Goal: Communication & Community: Answer question/provide support

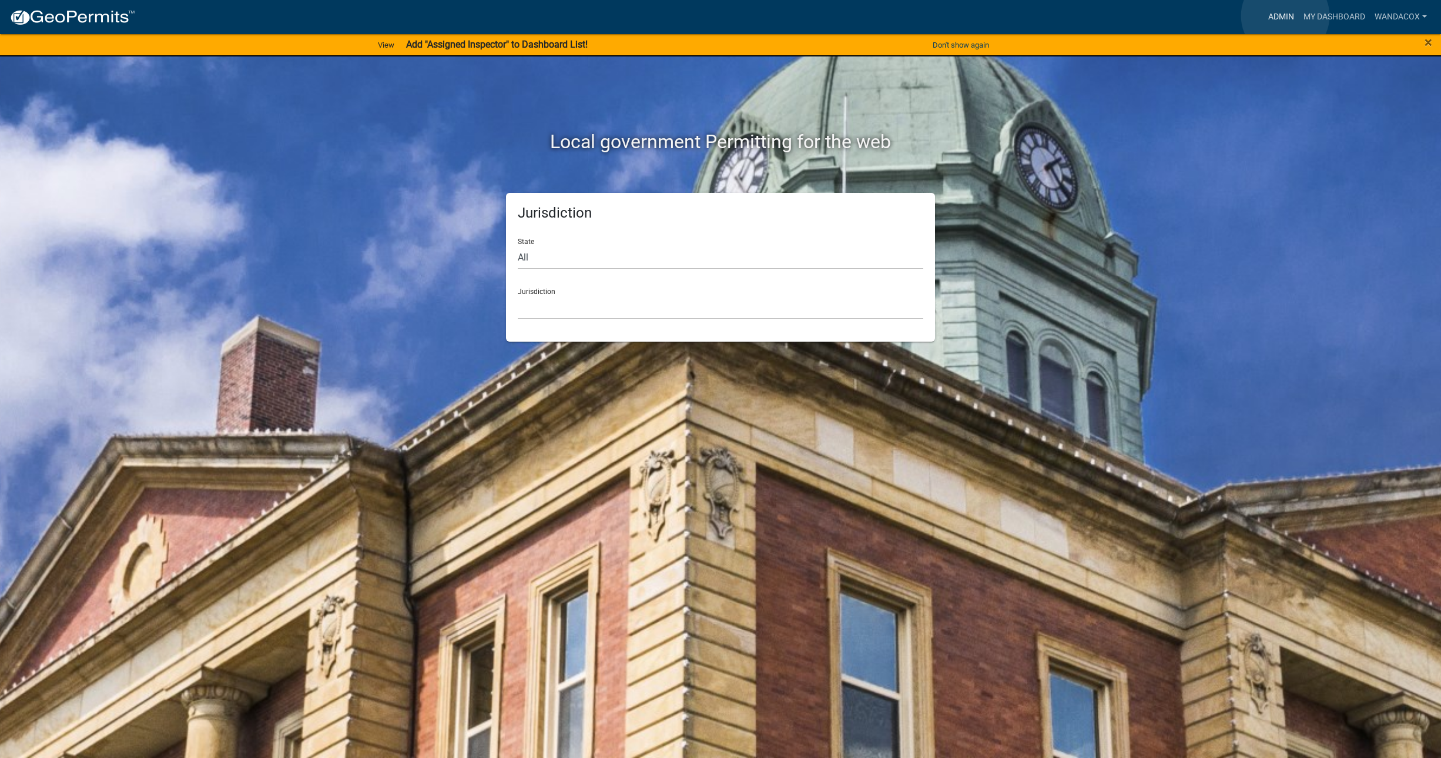
click at [1285, 16] on link "Admin" at bounding box center [1281, 17] width 35 height 22
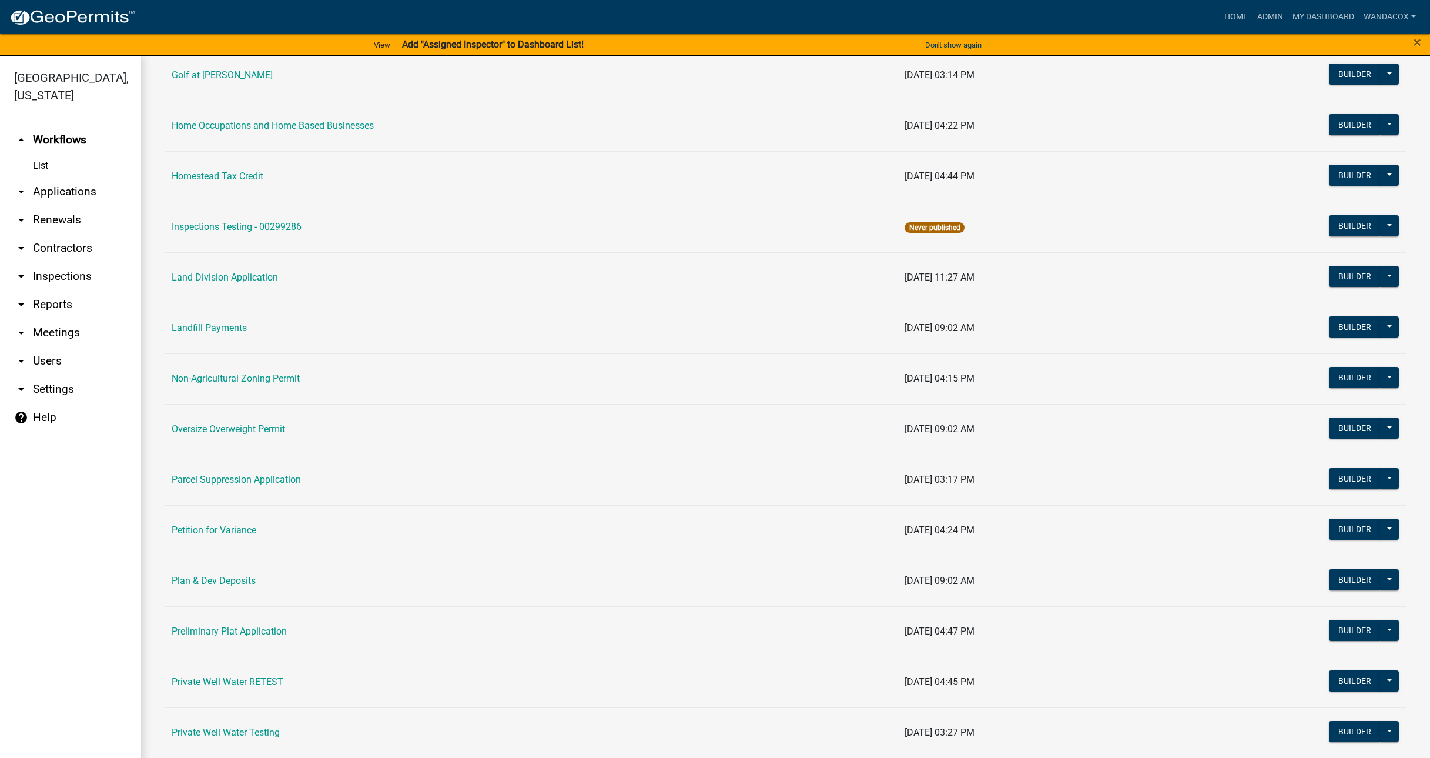
scroll to position [955, 0]
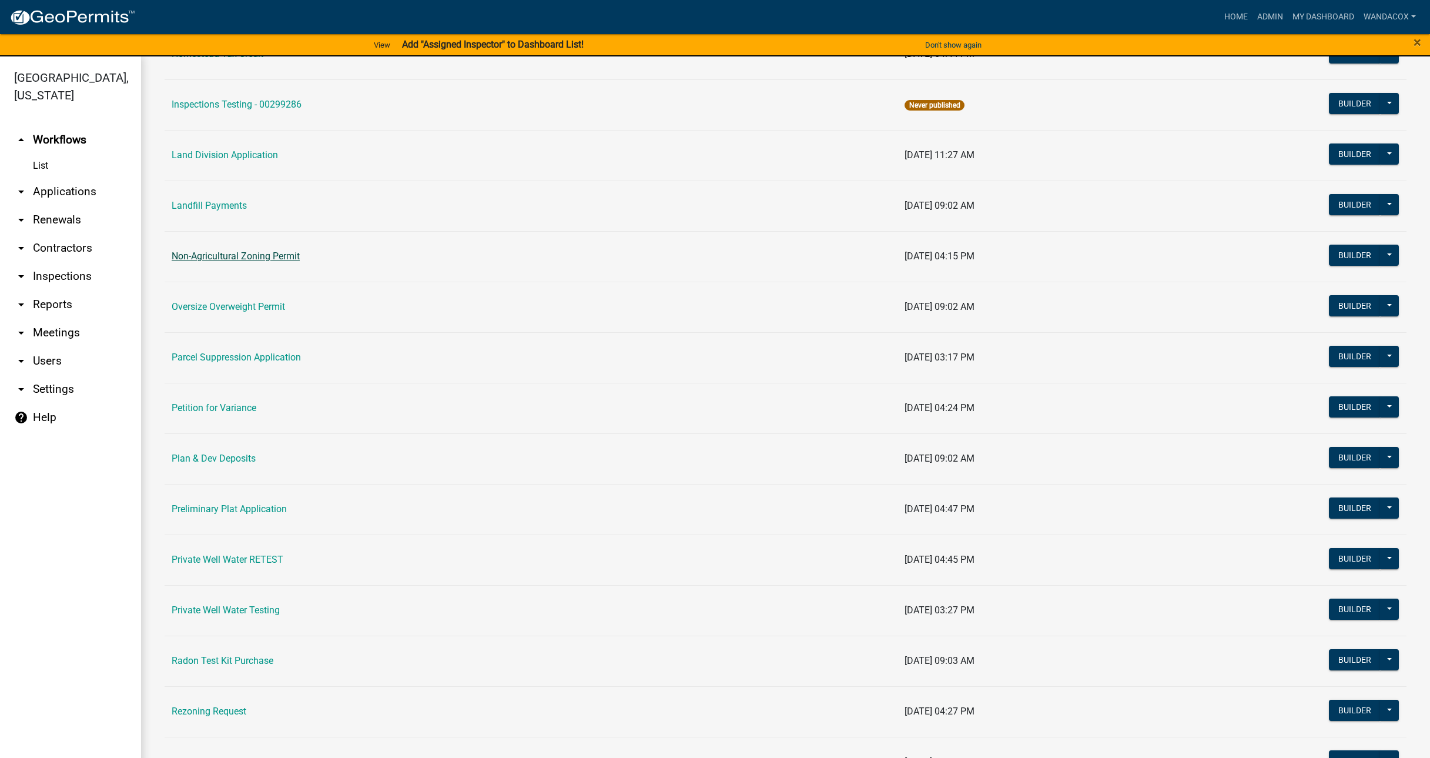
click at [264, 253] on link "Non-Agricultural Zoning Permit" at bounding box center [236, 255] width 128 height 11
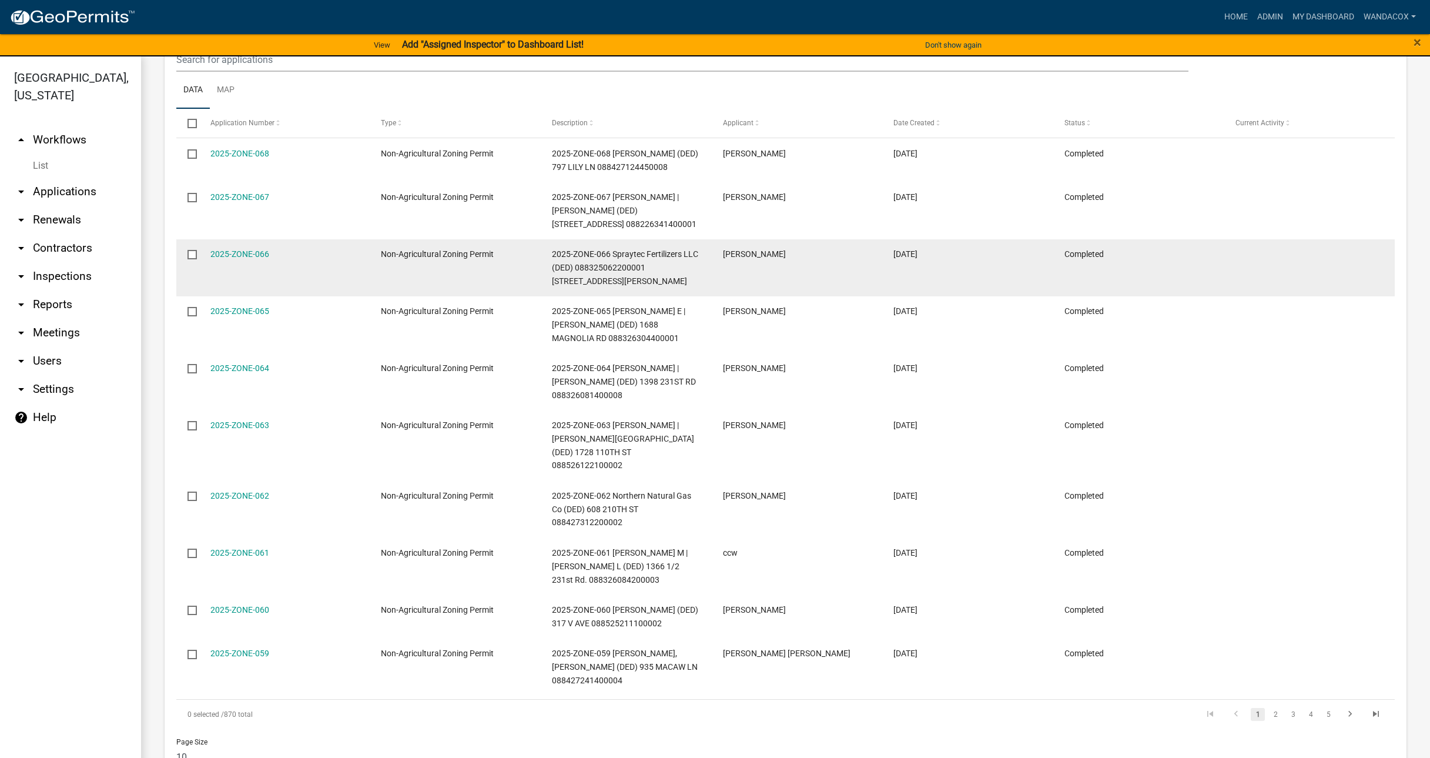
scroll to position [547, 0]
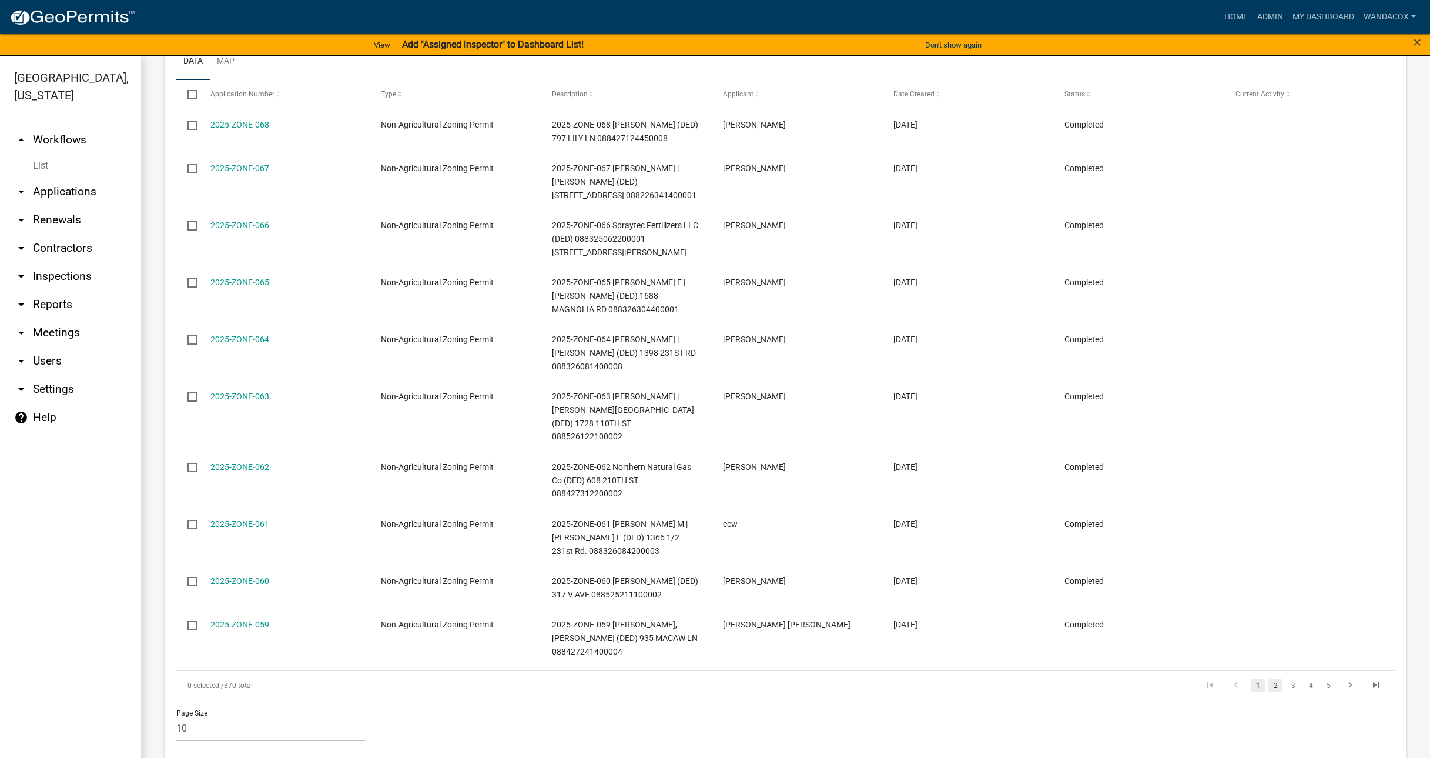
click at [1268, 679] on link "2" at bounding box center [1275, 685] width 14 height 13
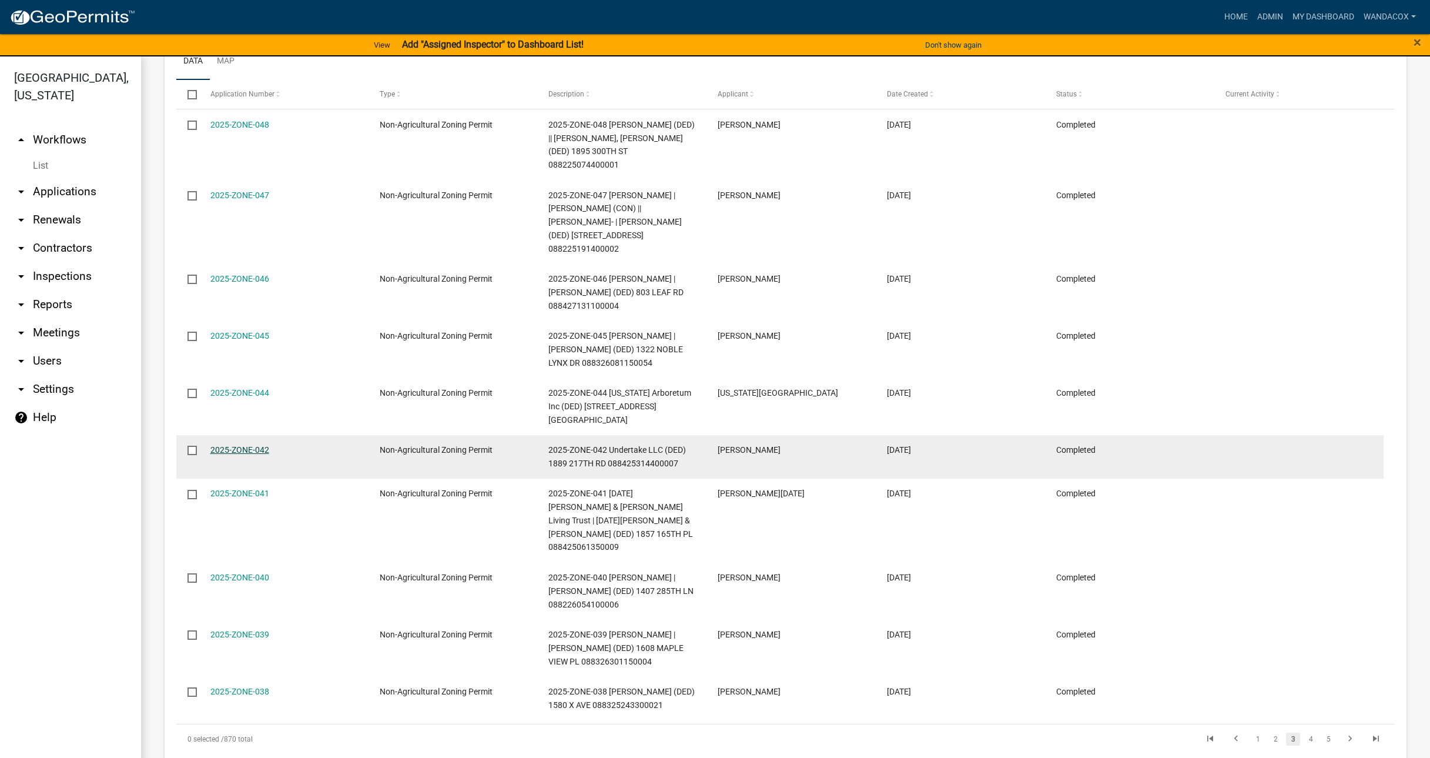
click at [250, 445] on link "2025-ZONE-042" at bounding box center [239, 449] width 59 height 9
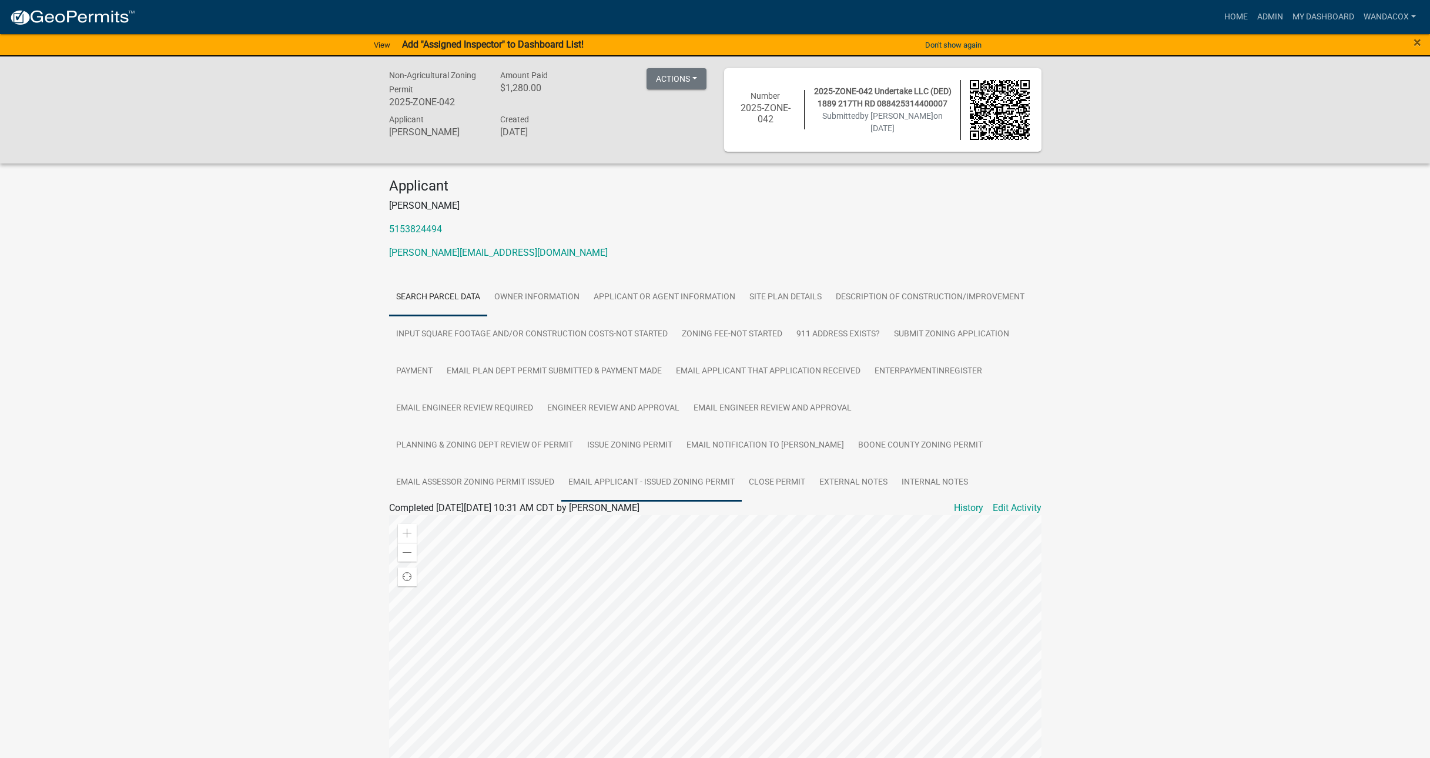
click at [618, 482] on link "Email Applicant - Issued Zoning Permit" at bounding box center [651, 483] width 180 height 38
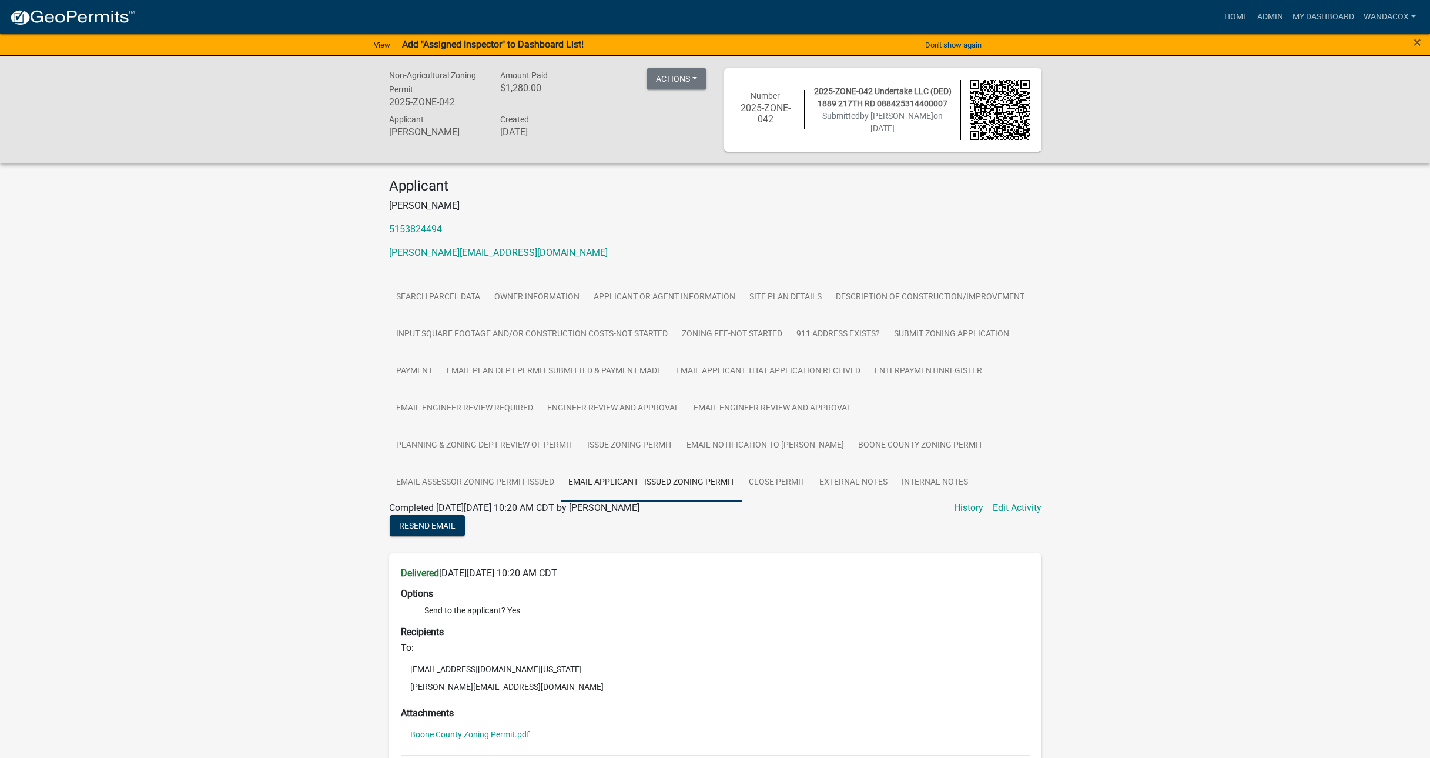
scroll to position [73, 0]
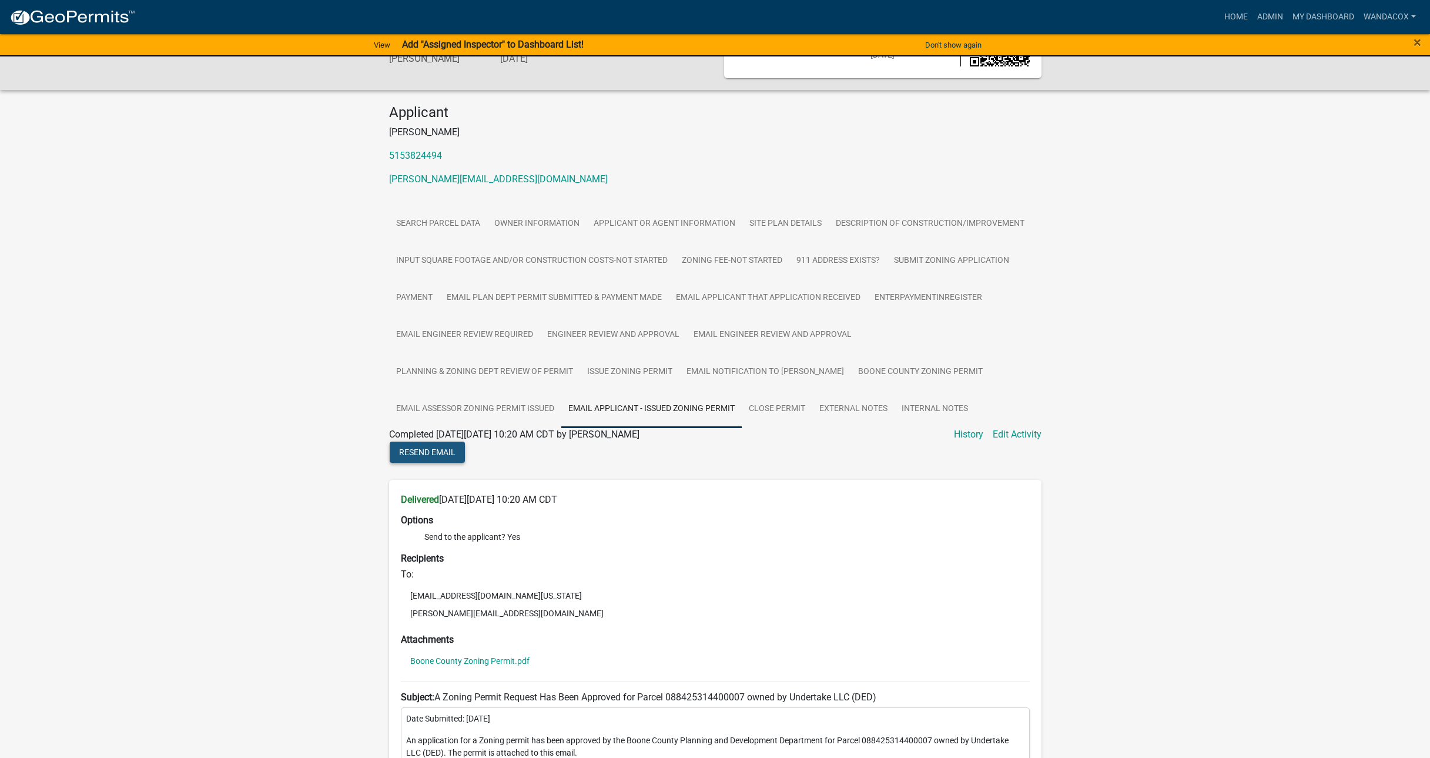
click at [428, 451] on span "Resend Email" at bounding box center [427, 451] width 56 height 9
